Goal: Information Seeking & Learning: Learn about a topic

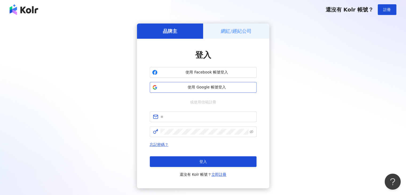
click at [195, 91] on button "使用 Google 帳號登入" at bounding box center [203, 87] width 107 height 11
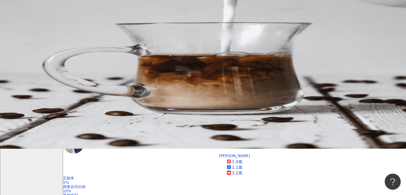
scroll to position [42, 0]
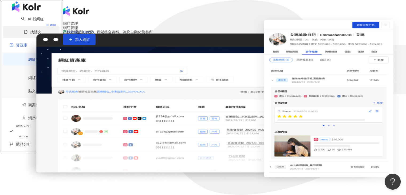
click at [27, 34] on link "找貼文" at bounding box center [33, 32] width 18 height 4
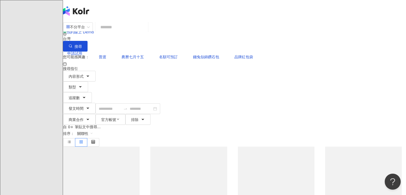
click at [134, 32] on input "search" at bounding box center [121, 26] width 49 height 11
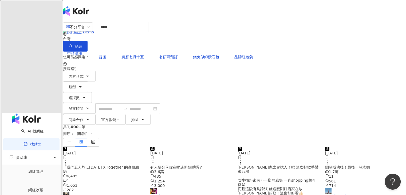
type input "****"
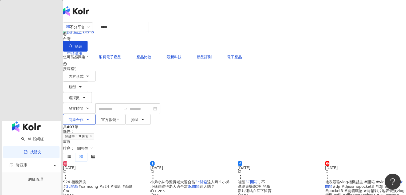
click at [83, 117] on span "商業合作" at bounding box center [76, 119] width 15 height 4
click at [175, 125] on div "共 407 筆 條件 ： 關鍵字：3C開箱 重置 排序： 關聯性" at bounding box center [234, 143] width 343 height 37
click at [88, 81] on button "類型" at bounding box center [75, 86] width 25 height 11
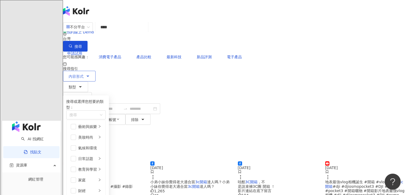
click at [90, 74] on icon "button" at bounding box center [88, 76] width 4 height 4
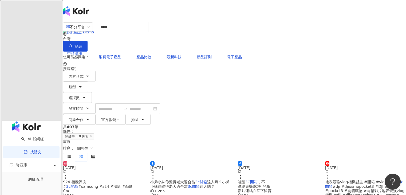
click at [166, 125] on div "共 407 筆 條件 ： 關鍵字：3C開箱 重置 排序： 關聯性" at bounding box center [234, 143] width 343 height 37
click at [92, 92] on button "追蹤數" at bounding box center [77, 97] width 29 height 11
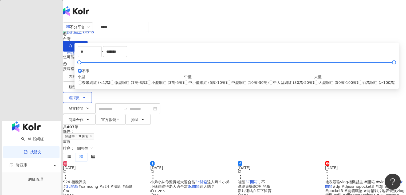
click at [92, 92] on button "追蹤數" at bounding box center [77, 97] width 29 height 11
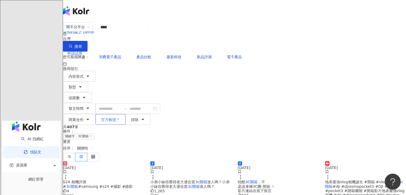
click at [125, 114] on button "官方帳號" at bounding box center [110, 119] width 30 height 11
click at [215, 67] on div "不分平台 **** 台灣 搜尋 您可能感興趣： 消費電子產品 產品比較 最新科技 新品評測 電子產品 搜尋指引 內容形式 類型 追蹤數 發文時間 商業合作 官…" at bounding box center [234, 72] width 343 height 103
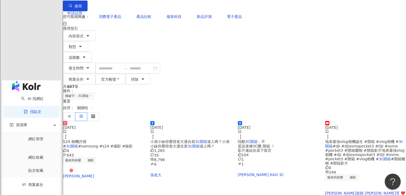
scroll to position [41, 0]
click at [251, 166] on link "[PERSON_NAME] KAO 3C" at bounding box center [278, 171] width 81 height 11
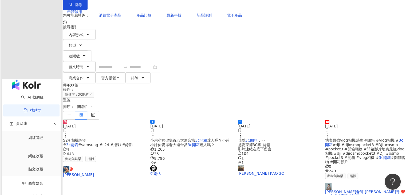
click at [83, 119] on div "2024/10/29 S24 相機評測 # 3c開箱 #samsung #s24 #攝影 #錄影 4 643 藝術與娛樂 攝影 Soyugchu" at bounding box center [103, 147] width 81 height 57
click at [88, 166] on link "Soyugchu" at bounding box center [103, 171] width 81 height 11
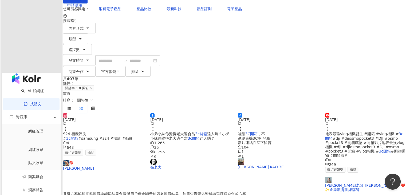
scroll to position [48, 0]
click at [264, 131] on span "，不 是說束褲3C團 開箱 ！ 影片連結在底下留言" at bounding box center [256, 137] width 37 height 13
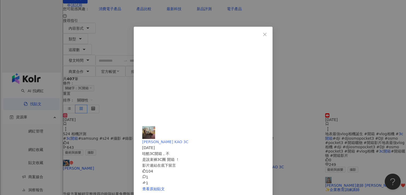
click at [188, 139] on span "[PERSON_NAME] KAO 3C" at bounding box center [165, 141] width 46 height 4
